Goal: Information Seeking & Learning: Learn about a topic

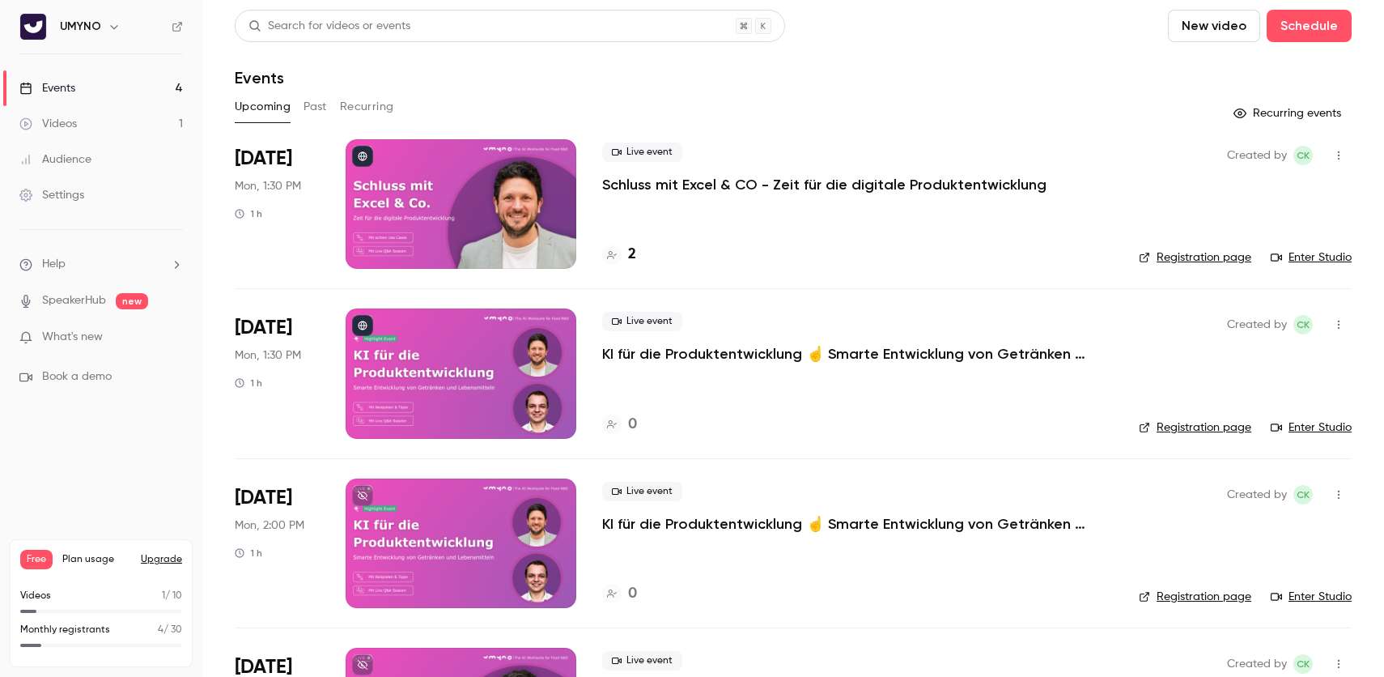
click at [157, 559] on button "Upgrade" at bounding box center [161, 559] width 41 height 13
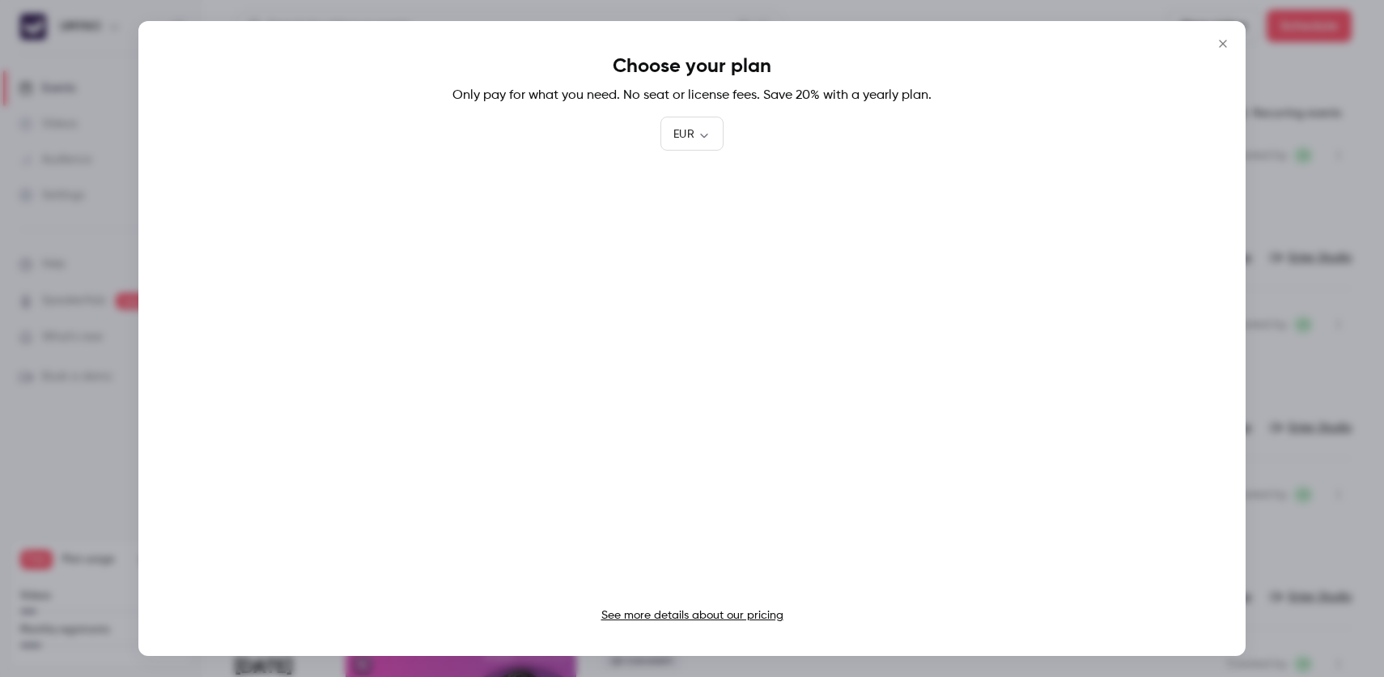
click at [1224, 43] on icon "Close" at bounding box center [1222, 43] width 7 height 7
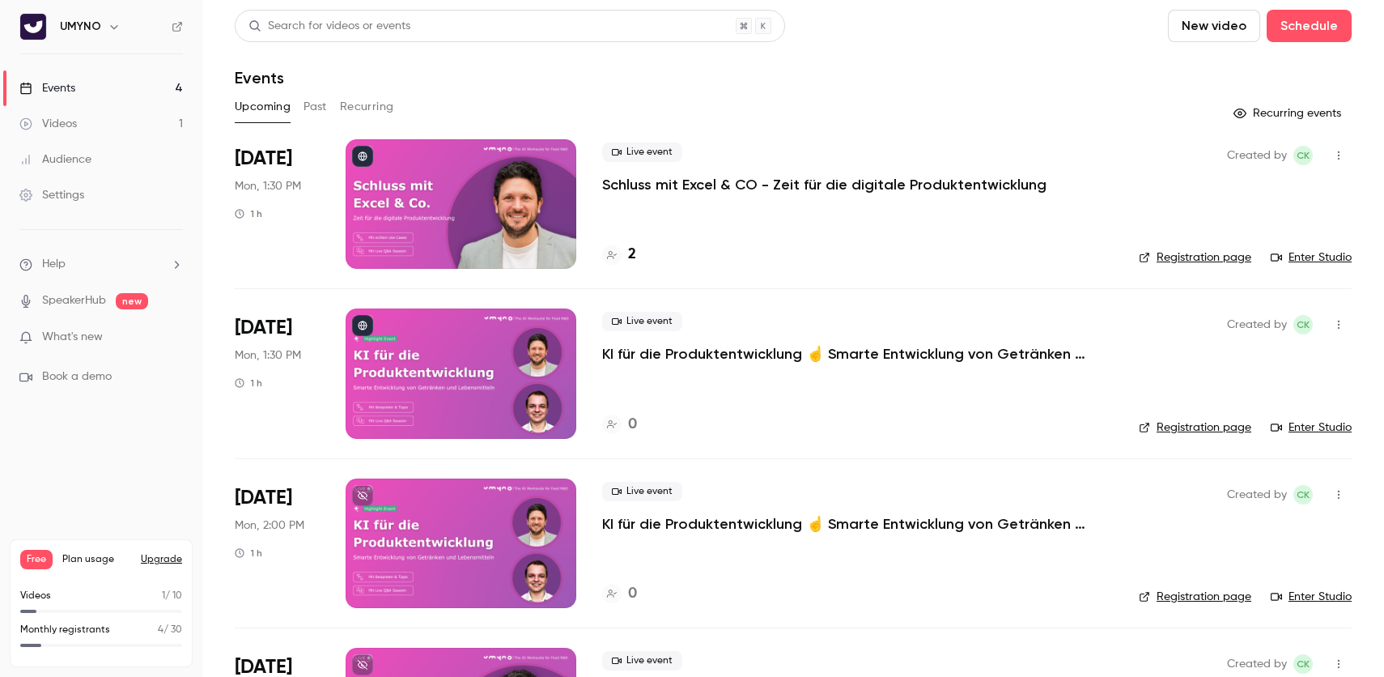
click at [649, 181] on p "Schluss mit Excel & CO - Zeit für die digitale Produktentwicklung" at bounding box center [824, 184] width 444 height 19
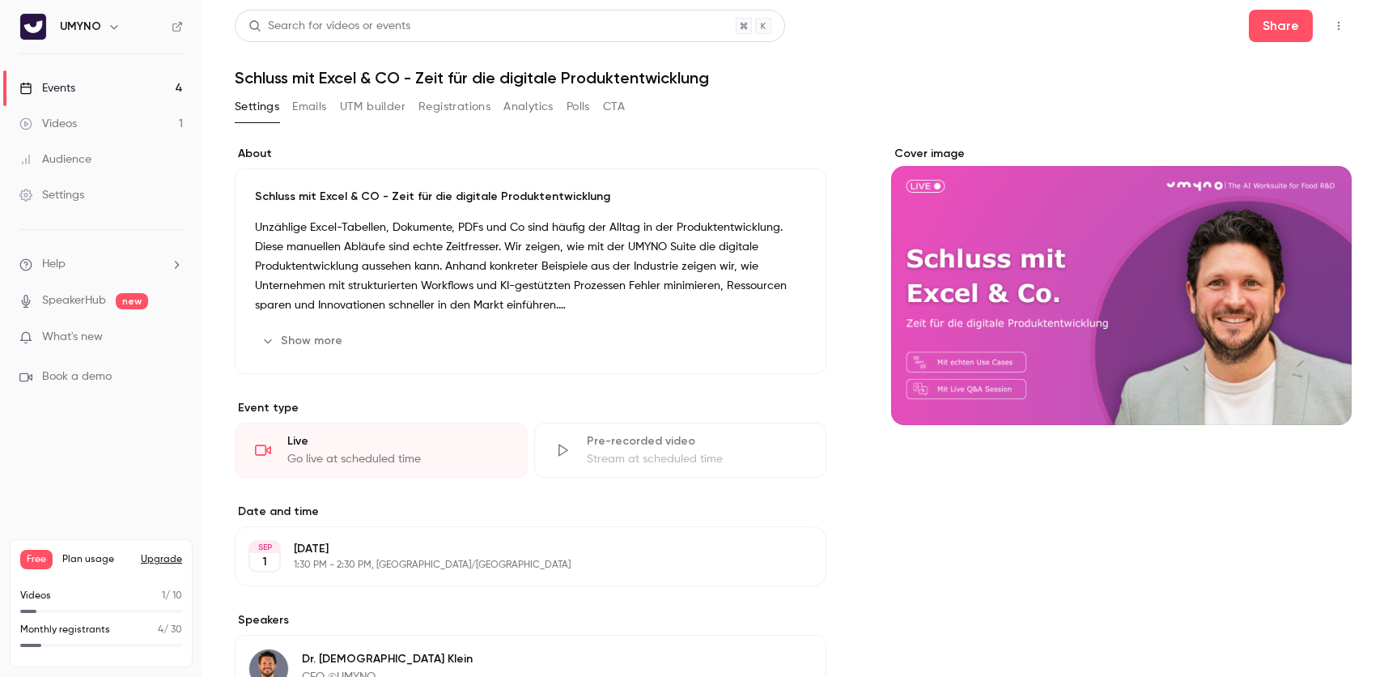
click at [462, 100] on button "Registrations" at bounding box center [454, 107] width 72 height 26
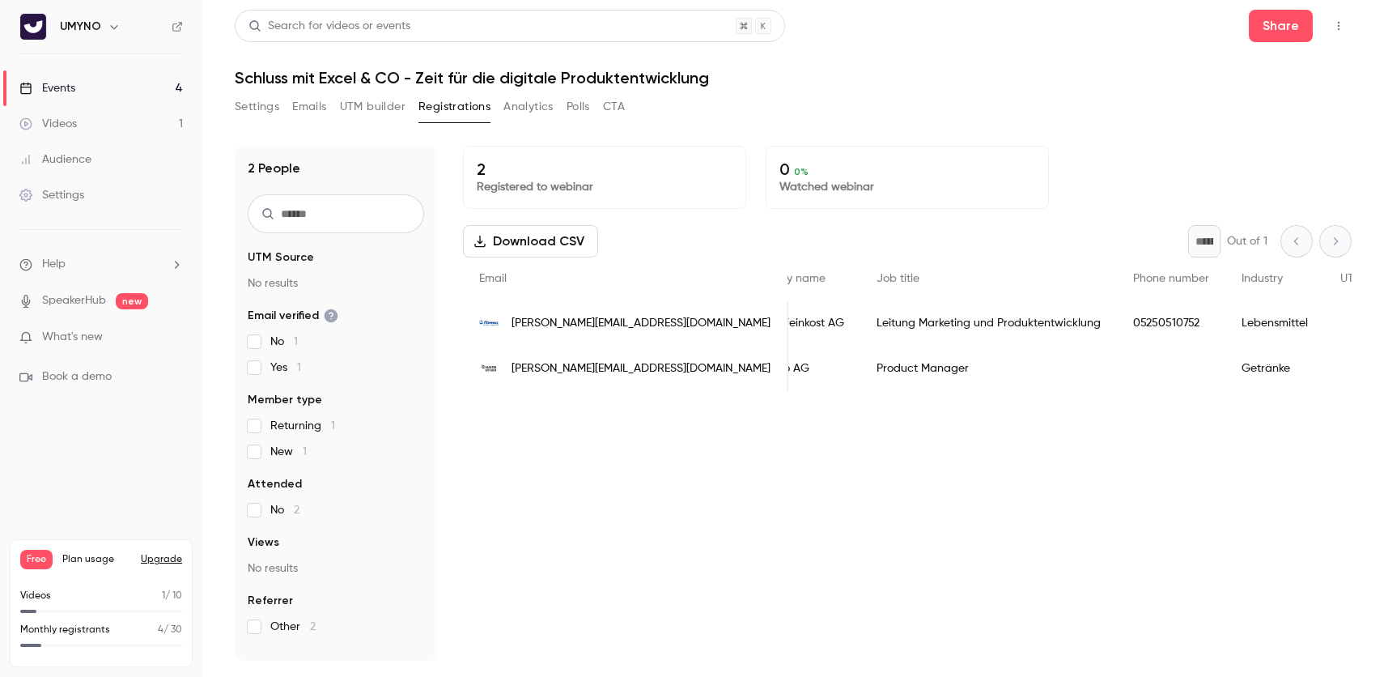
scroll to position [0, 568]
click at [988, 329] on div "Leitung Marketing und Produktentwicklung" at bounding box center [985, 322] width 257 height 45
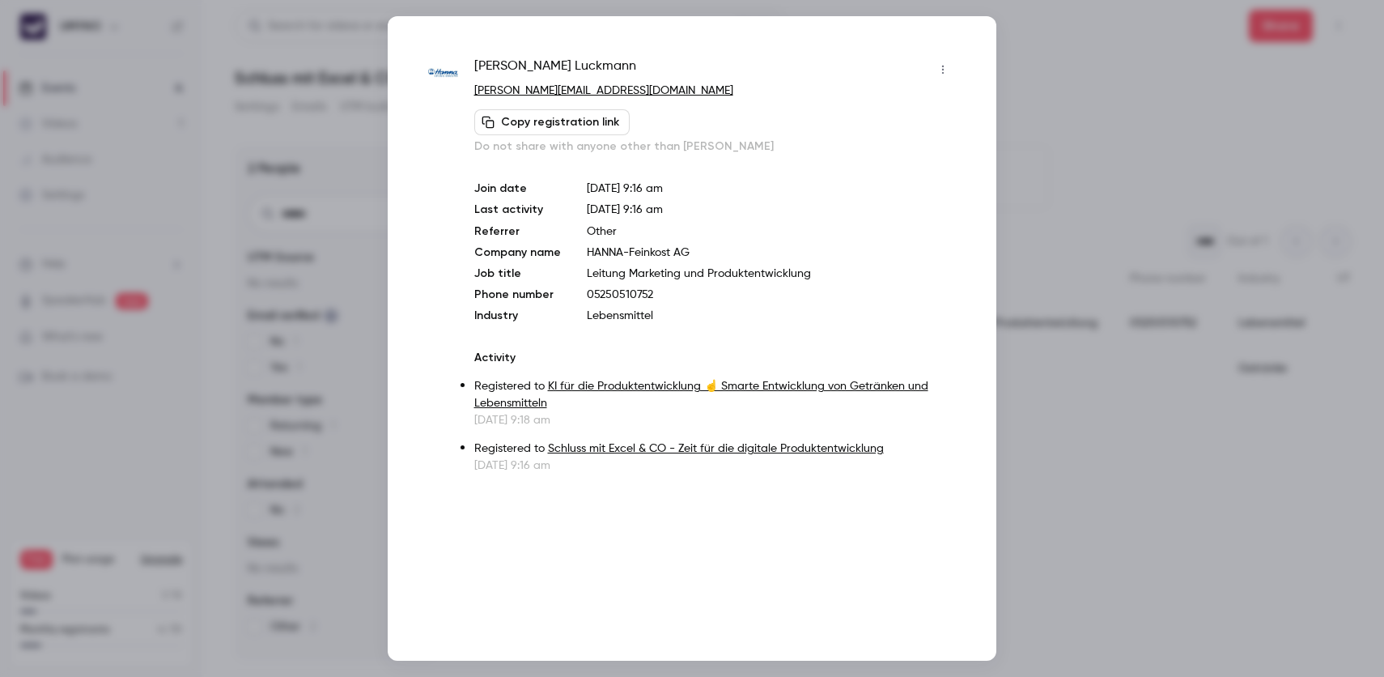
click at [1030, 363] on div at bounding box center [692, 338] width 1384 height 677
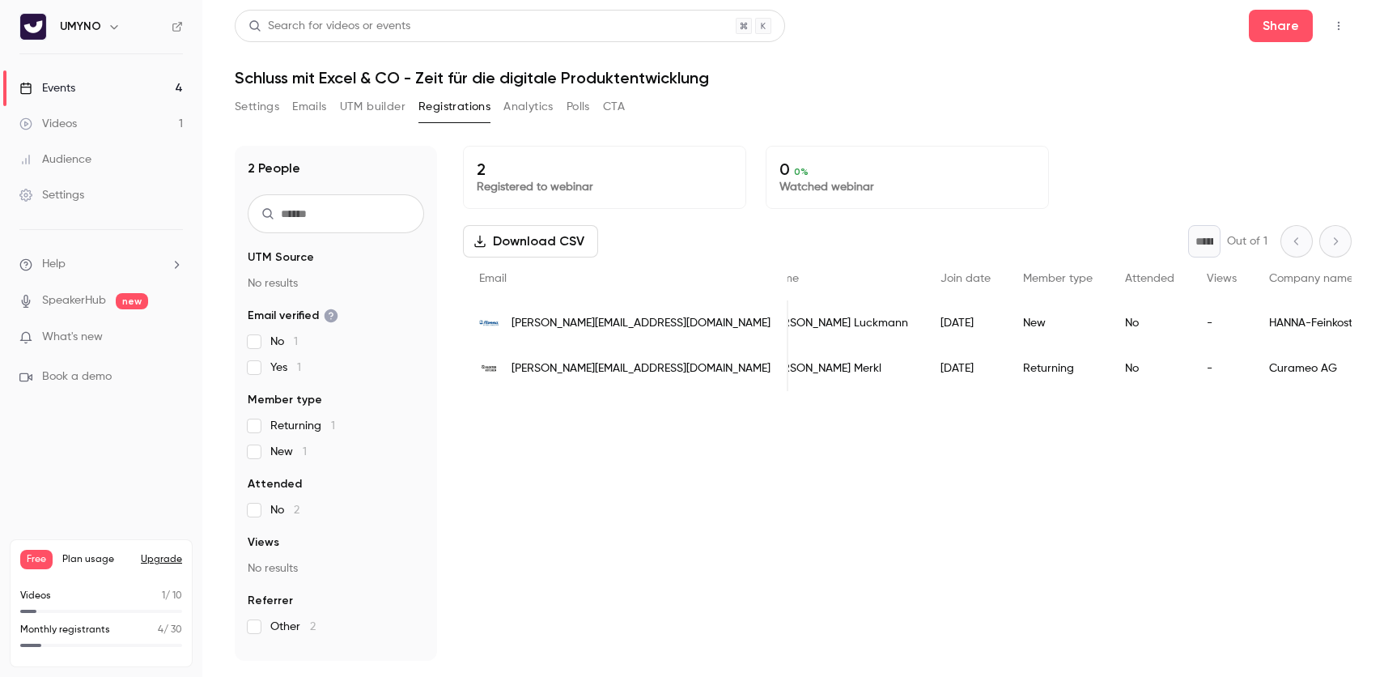
scroll to position [0, 0]
click at [180, 26] on icon at bounding box center [177, 26] width 11 height 11
click at [139, 121] on link "Videos 1" at bounding box center [101, 124] width 202 height 36
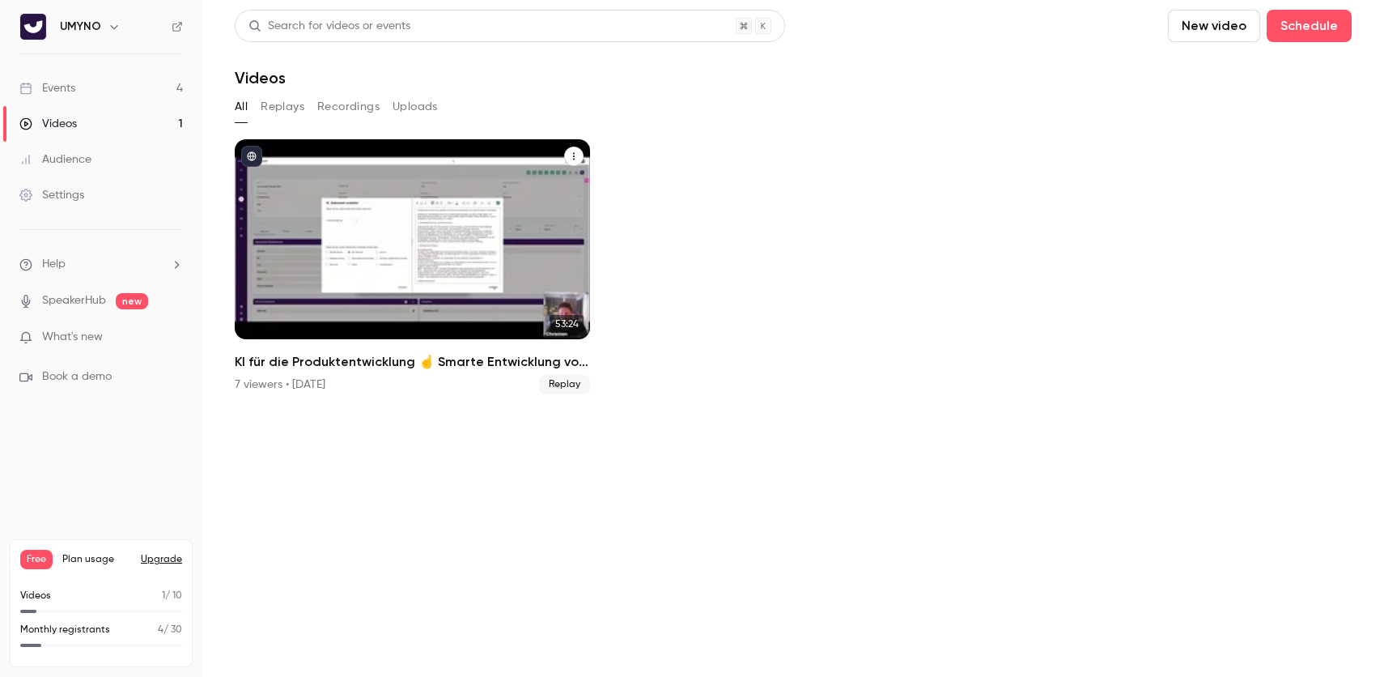
click at [346, 202] on div "KI für die Produktentwicklung ☝️ Smarte Entwicklung von Getränken und Lebensmit…" at bounding box center [412, 239] width 355 height 200
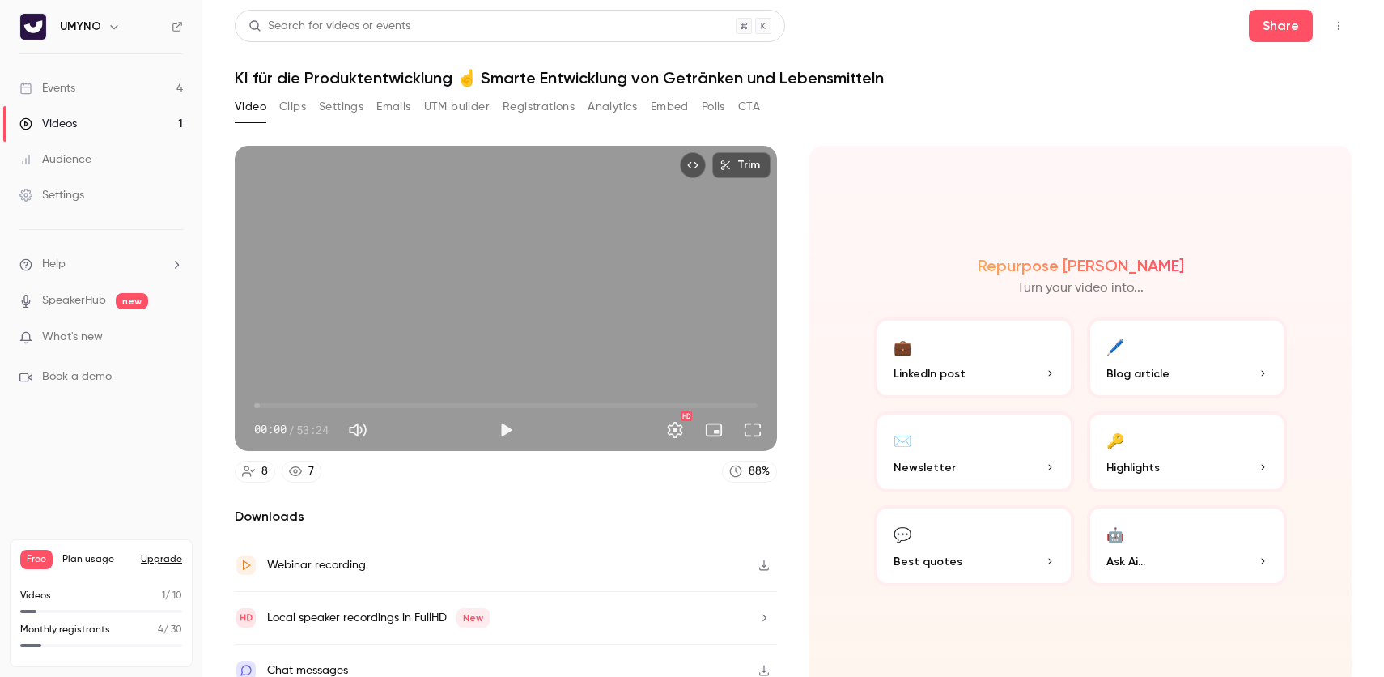
click at [275, 405] on span "00:00" at bounding box center [505, 405] width 503 height 26
click at [302, 404] on span "05:03" at bounding box center [505, 405] width 503 height 26
type input "*****"
click at [748, 436] on button "Full screen" at bounding box center [752, 430] width 32 height 32
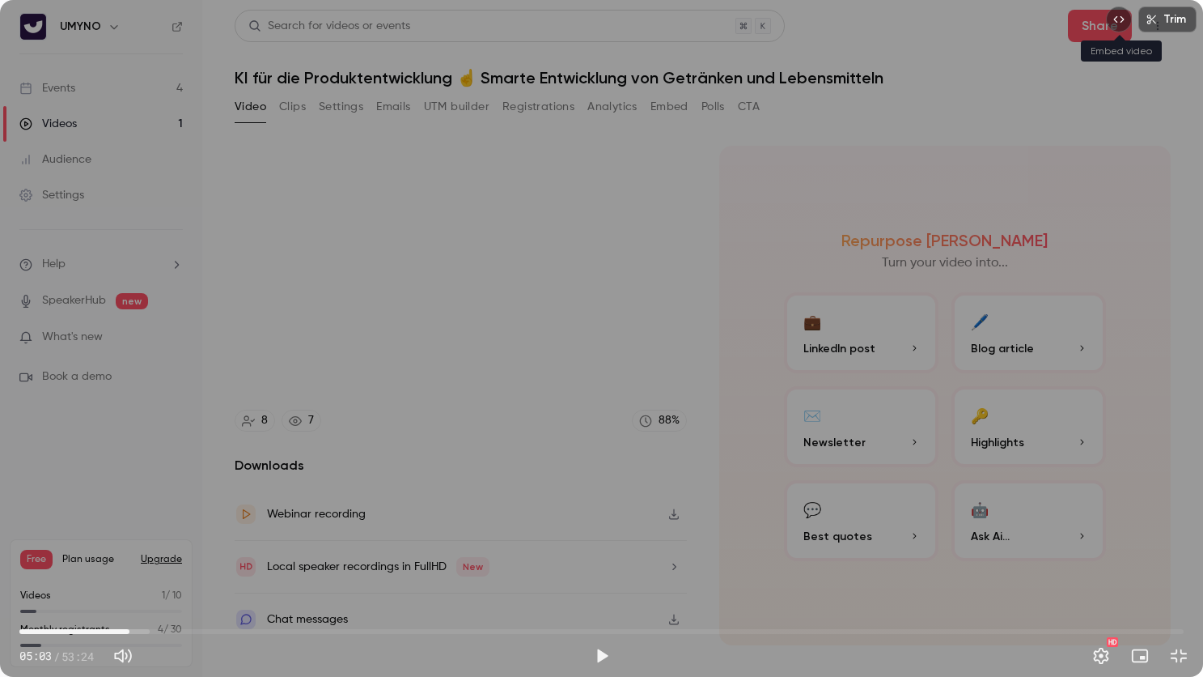
click at [1122, 20] on icon "Embed video" at bounding box center [1119, 19] width 11 height 11
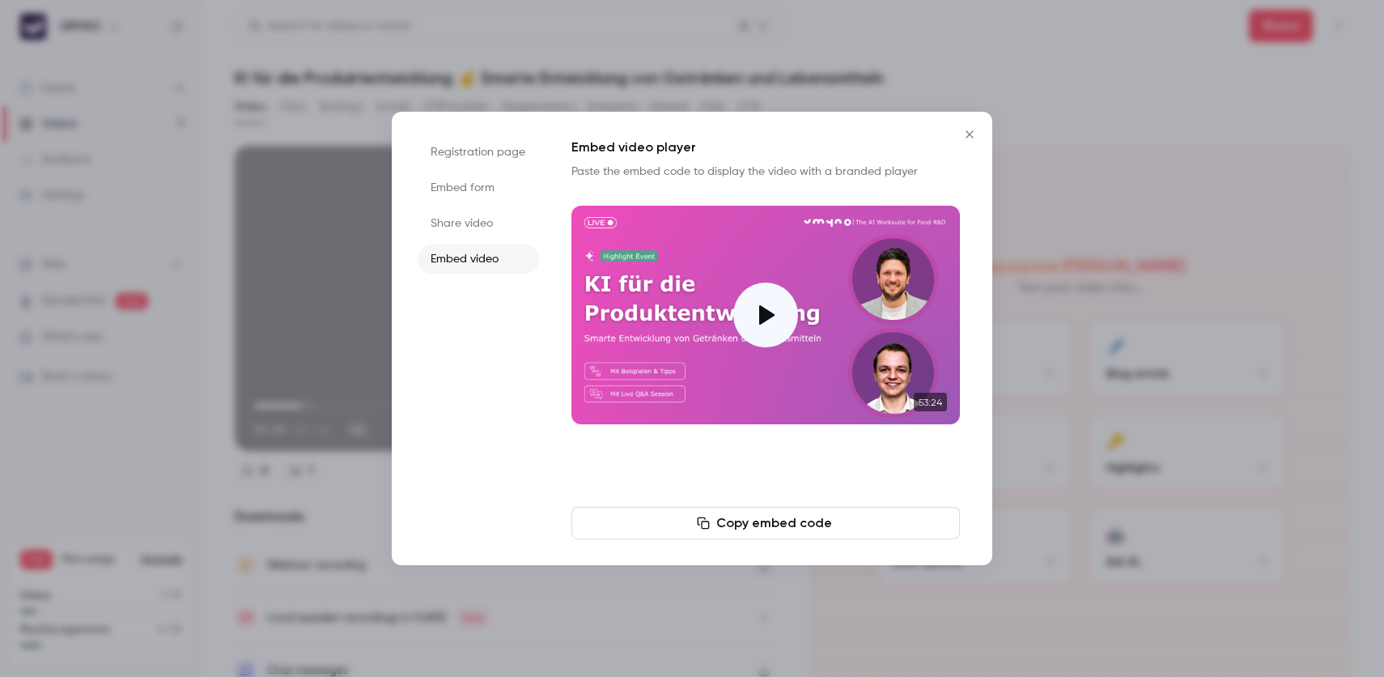
click at [968, 136] on icon "Close" at bounding box center [968, 133] width 7 height 7
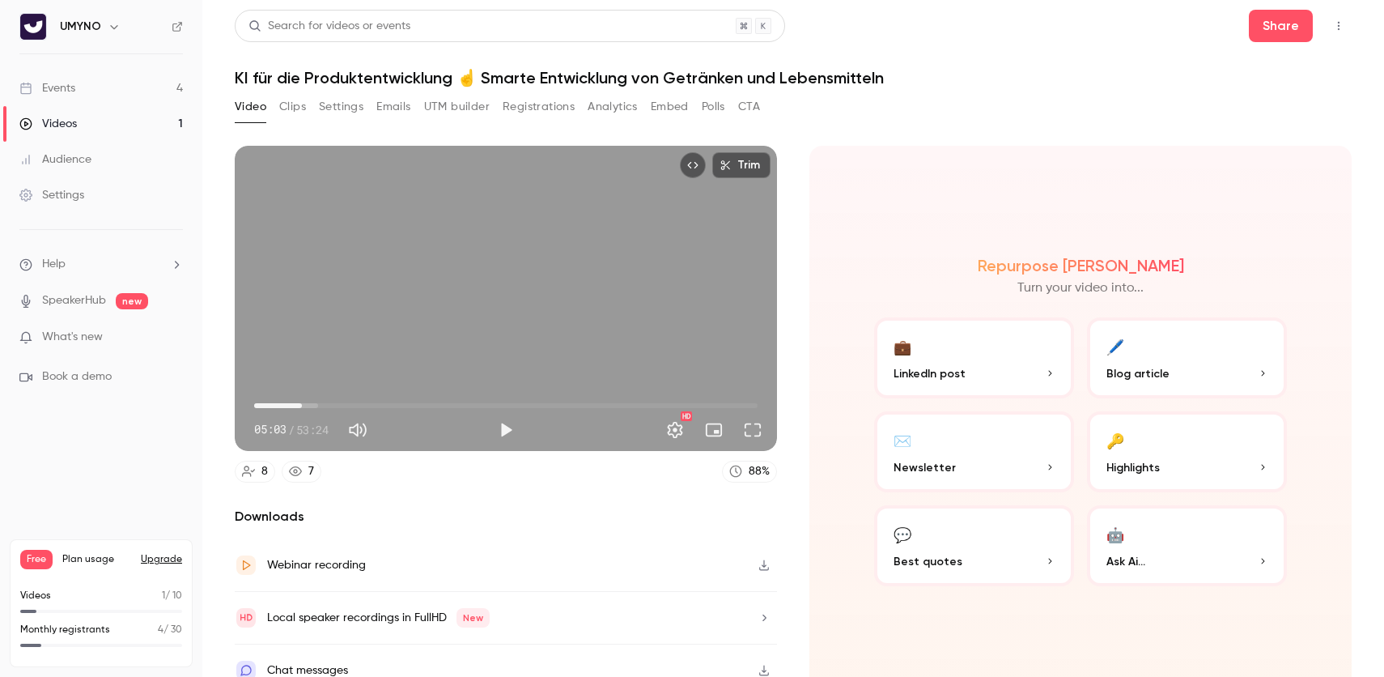
click at [256, 119] on button "Video" at bounding box center [251, 107] width 32 height 26
click at [112, 91] on link "Events 4" at bounding box center [101, 88] width 202 height 36
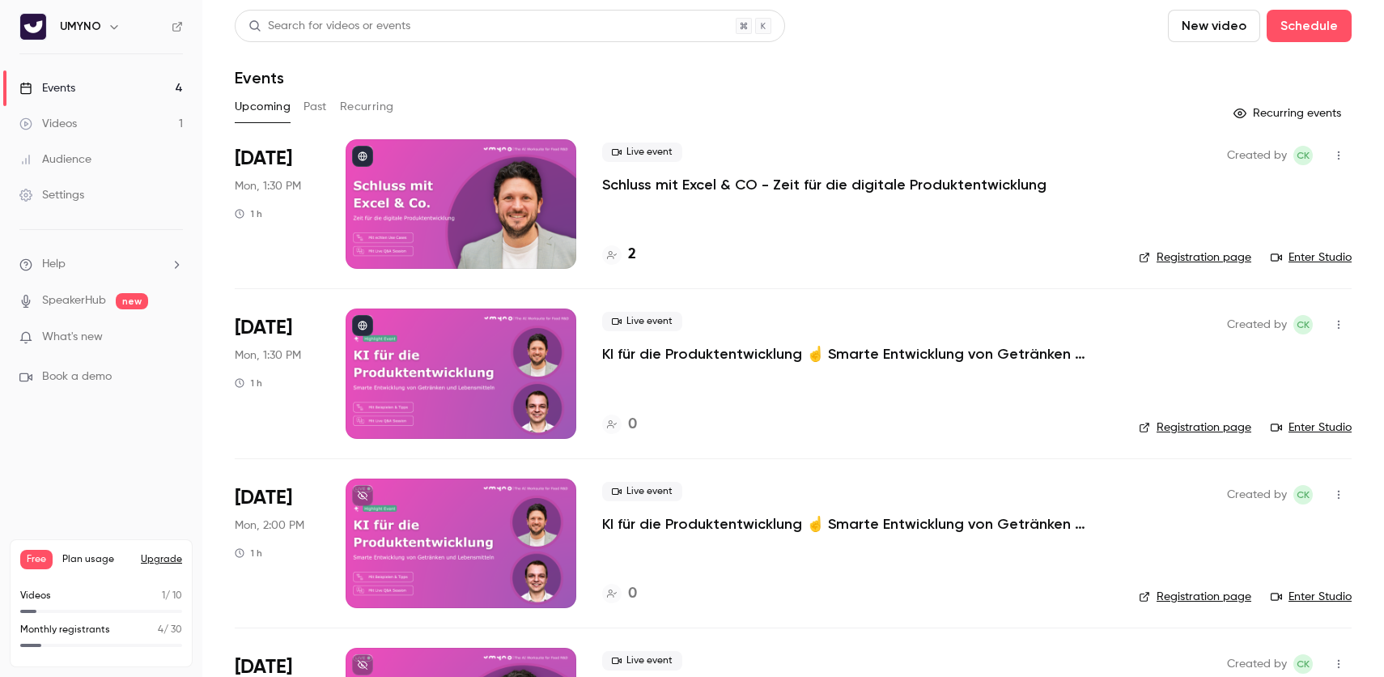
click at [1213, 259] on link "Registration page" at bounding box center [1195, 257] width 112 height 16
